Goal: Check status: Check status

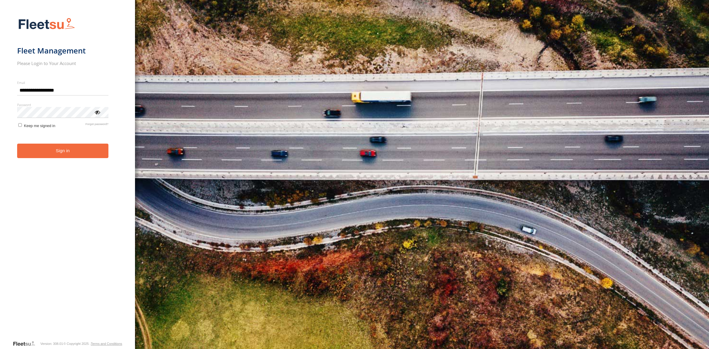
click at [61, 148] on button "Sign in" at bounding box center [62, 150] width 91 height 14
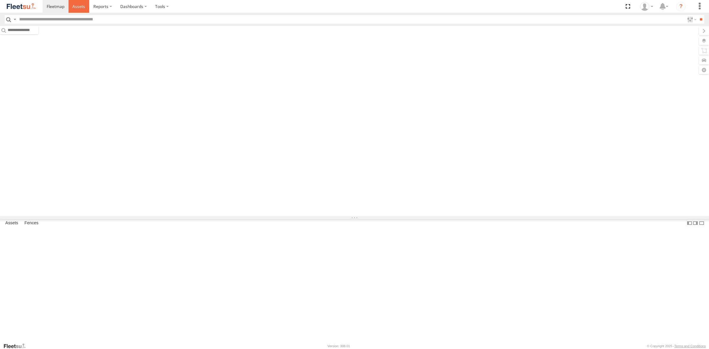
click at [77, 9] on span at bounding box center [78, 7] width 13 height 6
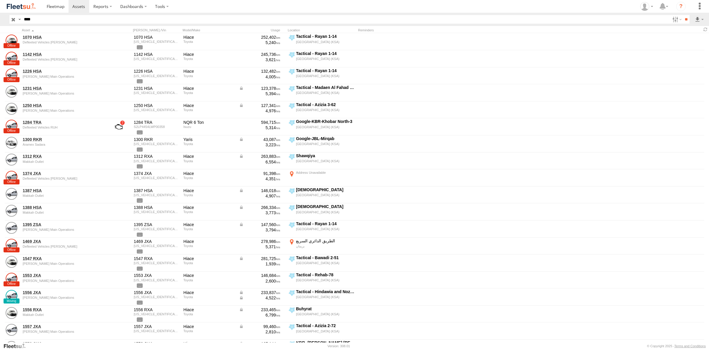
type input "****"
click at [682, 15] on input "**" at bounding box center [685, 19] width 7 height 9
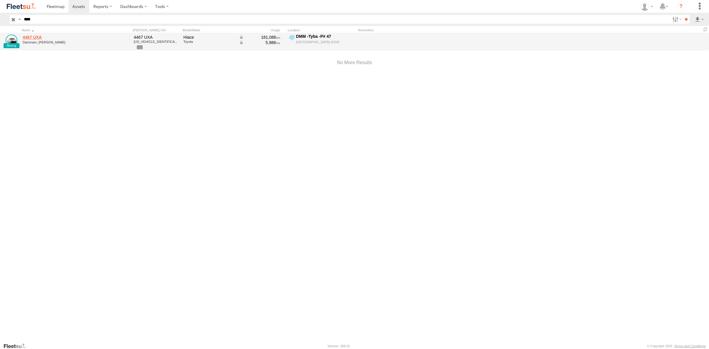
click at [35, 36] on link "4467 UXA" at bounding box center [63, 37] width 81 height 5
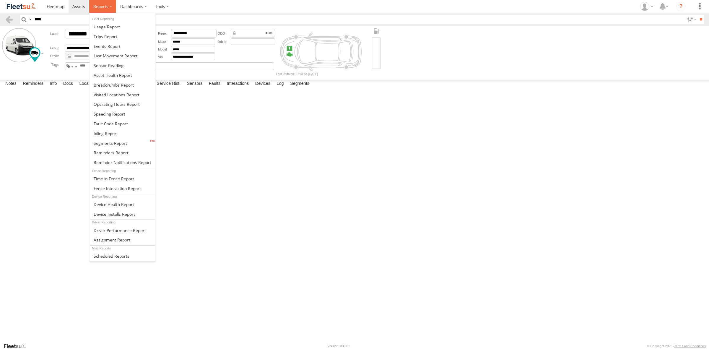
click at [98, 9] on label at bounding box center [102, 6] width 27 height 13
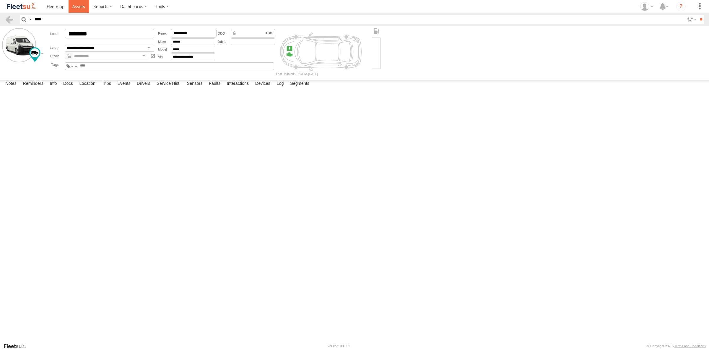
click at [78, 9] on link at bounding box center [78, 6] width 21 height 13
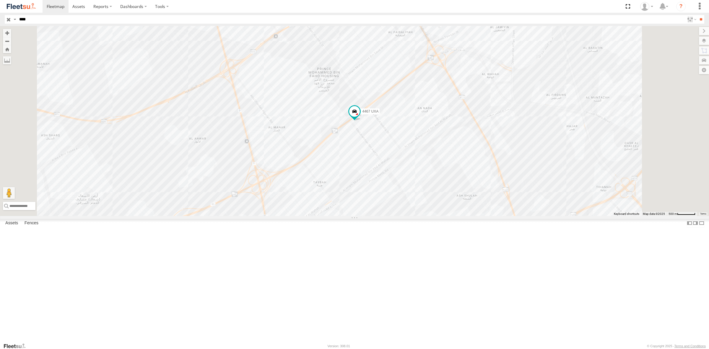
click at [0, 0] on span at bounding box center [0, 0] width 0 height 0
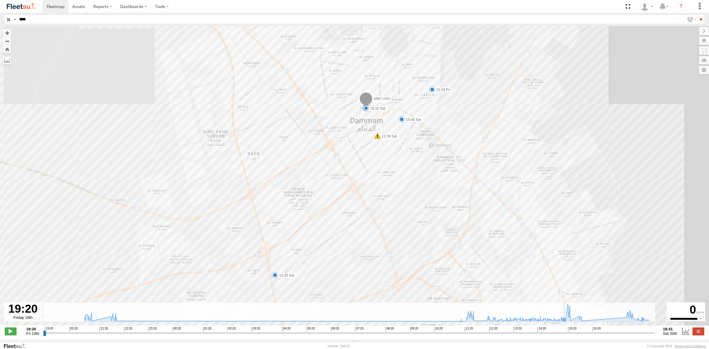
click at [563, 322] on icon at bounding box center [563, 319] width 5 height 5
click at [11, 335] on span at bounding box center [11, 331] width 12 height 8
click at [588, 321] on icon at bounding box center [366, 312] width 570 height 17
click at [590, 316] on rect at bounding box center [349, 311] width 612 height 19
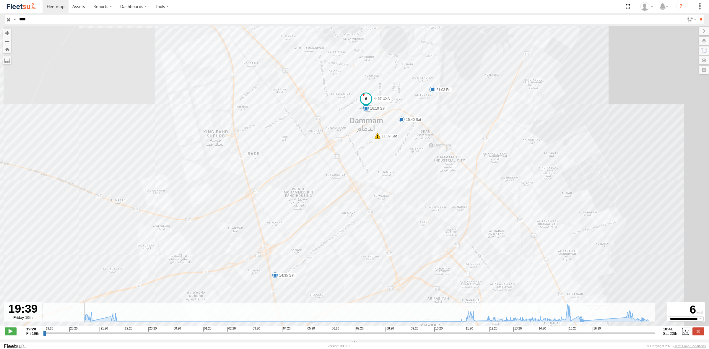
click at [590, 316] on rect at bounding box center [349, 311] width 612 height 19
click at [694, 311] on div "6" at bounding box center [685, 309] width 37 height 13
click at [592, 319] on icon at bounding box center [366, 312] width 570 height 17
drag, startPoint x: 18, startPoint y: 318, endPoint x: 180, endPoint y: 313, distance: 162.4
drag, startPoint x: 180, startPoint y: 313, endPoint x: 563, endPoint y: 318, distance: 382.9
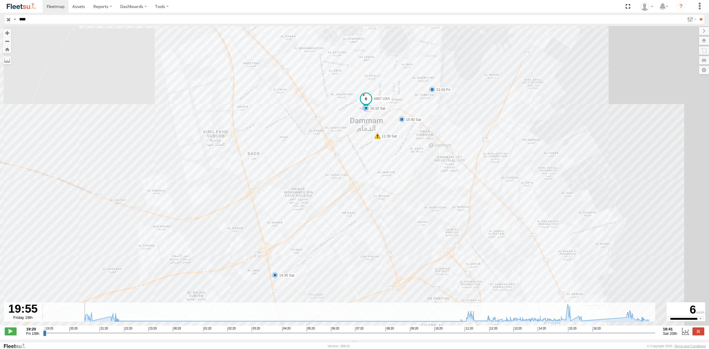
click at [563, 318] on icon at bounding box center [366, 312] width 570 height 17
click at [596, 331] on span "16:20" at bounding box center [596, 329] width 8 height 5
click at [596, 321] on icon at bounding box center [366, 312] width 570 height 17
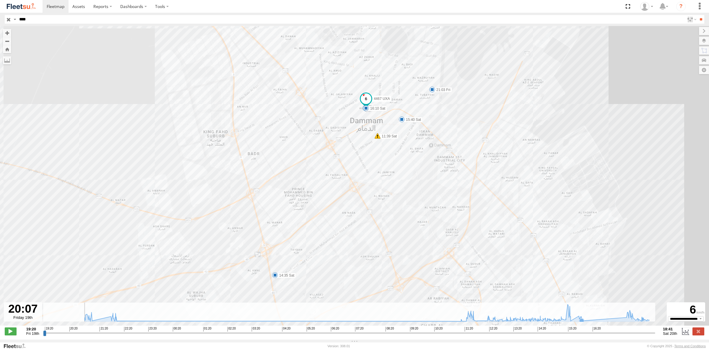
click at [595, 321] on icon at bounding box center [366, 312] width 570 height 17
drag, startPoint x: 66, startPoint y: 334, endPoint x: 595, endPoint y: 334, distance: 529.0
click at [595, 334] on input "range" at bounding box center [349, 333] width 612 height 6
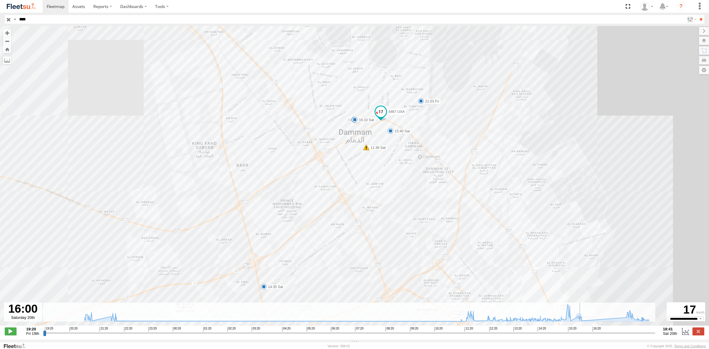
drag, startPoint x: 602, startPoint y: 335, endPoint x: 582, endPoint y: 335, distance: 19.2
click at [582, 335] on input "range" at bounding box center [349, 333] width 612 height 6
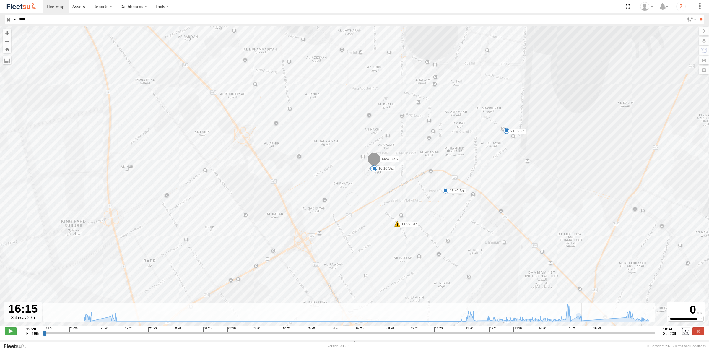
type input "**********"
